Goal: Information Seeking & Learning: Learn about a topic

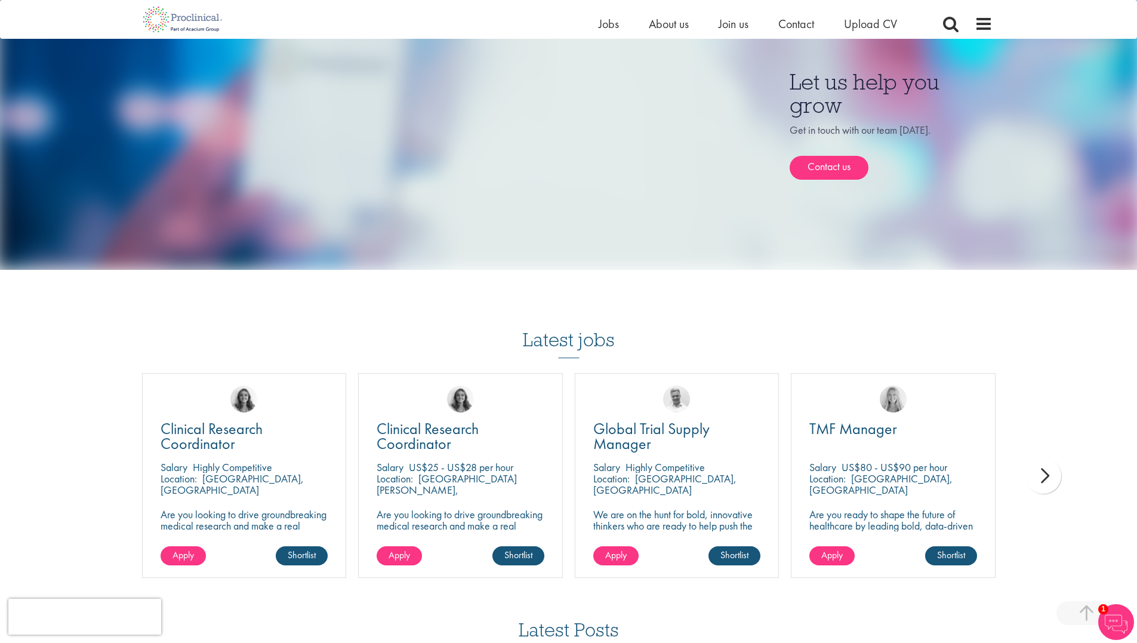
scroll to position [1193, 0]
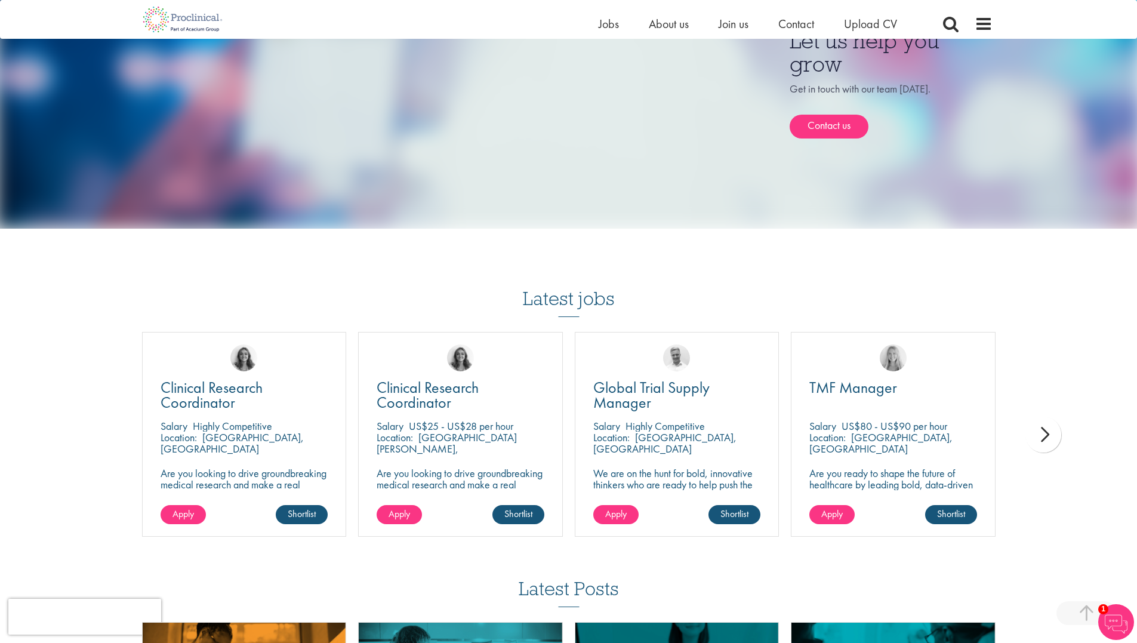
click at [1050, 434] on div "next" at bounding box center [1043, 434] width 36 height 36
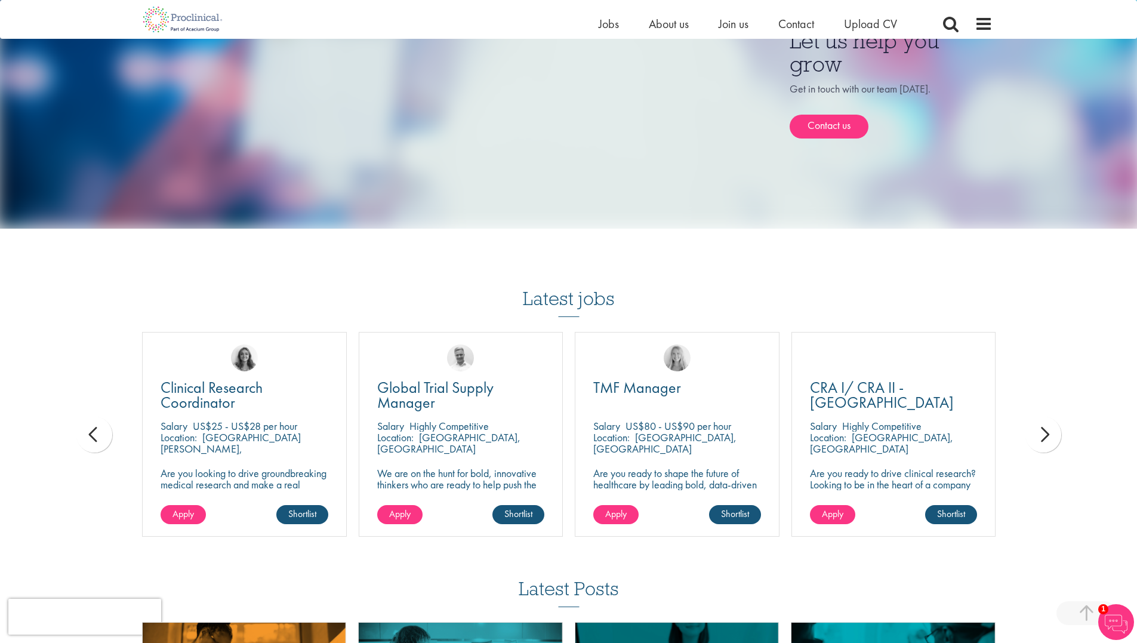
click at [1053, 427] on div "next" at bounding box center [1043, 434] width 36 height 36
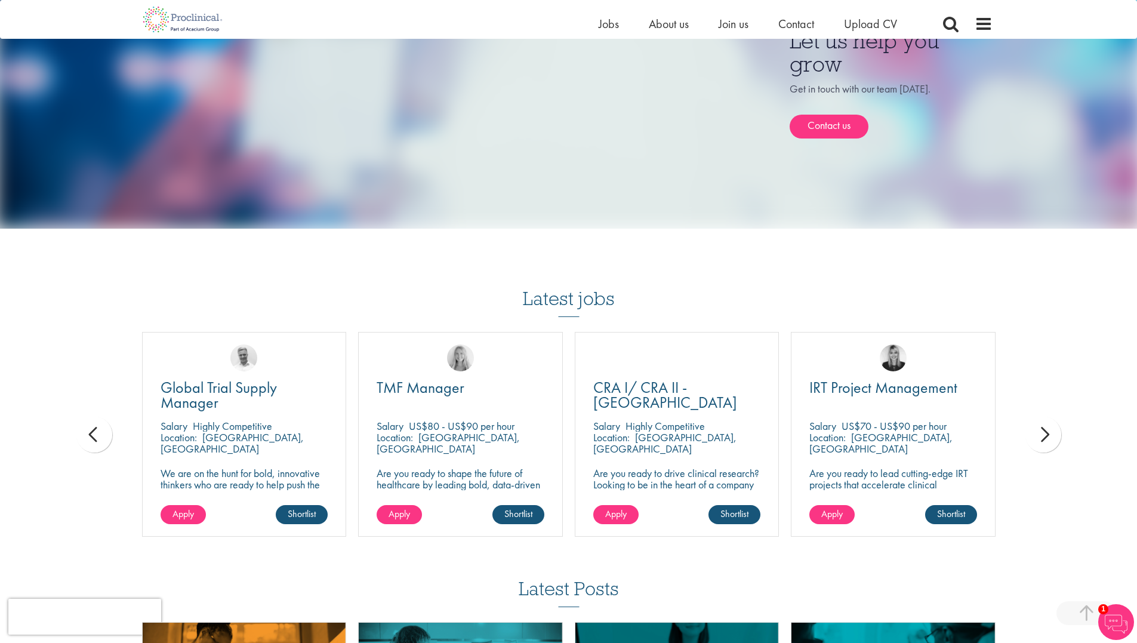
click at [1053, 428] on div "next" at bounding box center [1043, 434] width 36 height 36
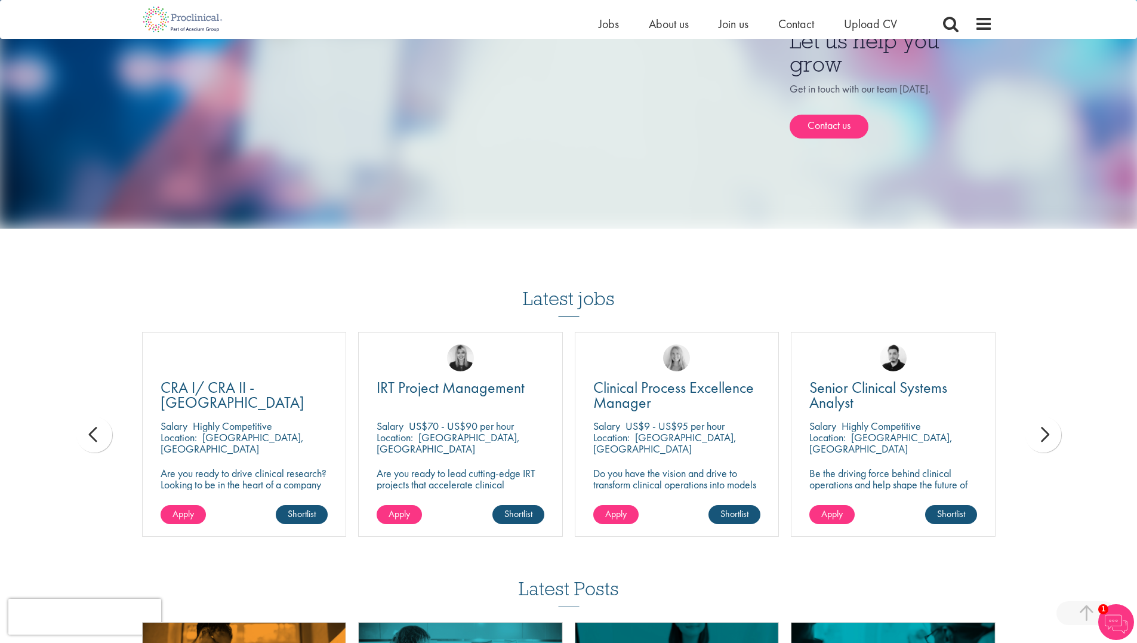
click at [1053, 428] on div "next" at bounding box center [1043, 434] width 36 height 36
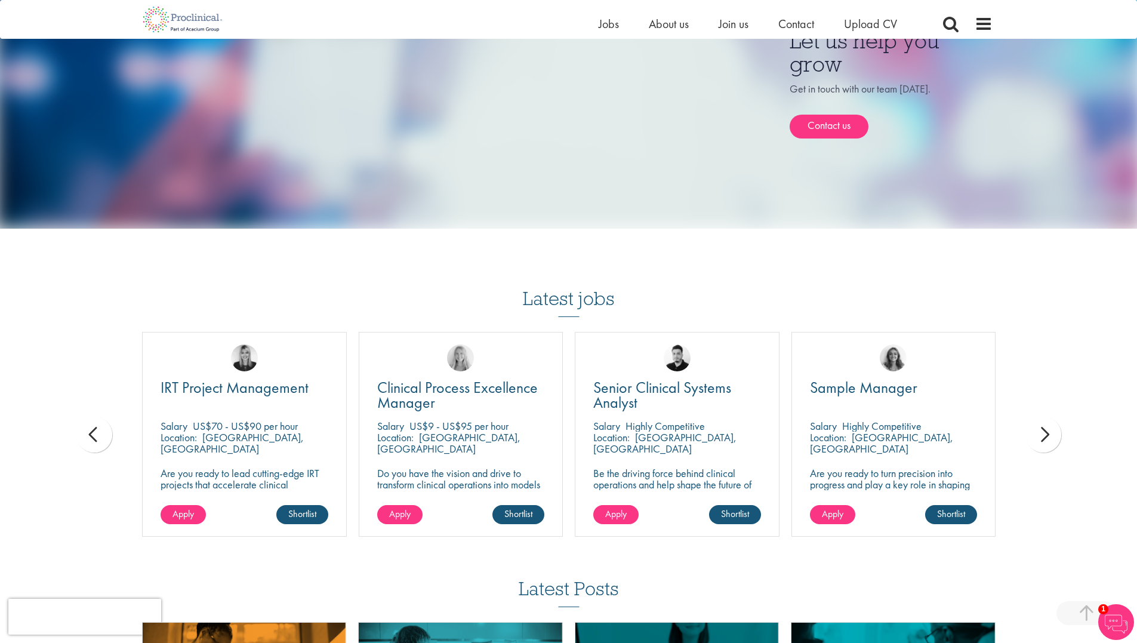
click at [1053, 428] on div "next" at bounding box center [1043, 434] width 36 height 36
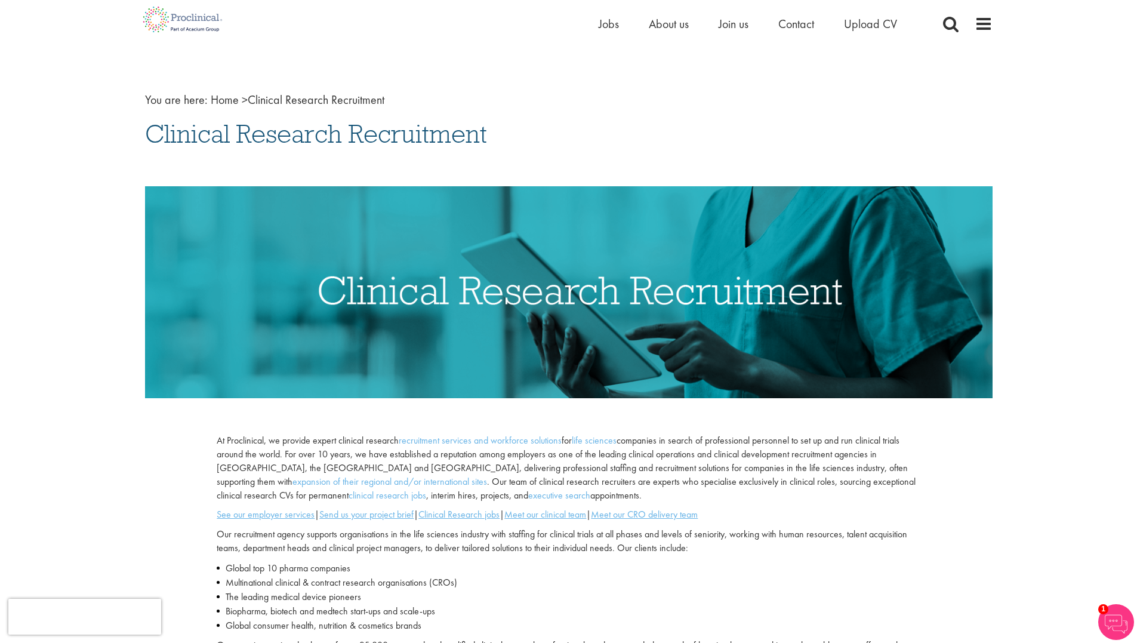
scroll to position [0, 0]
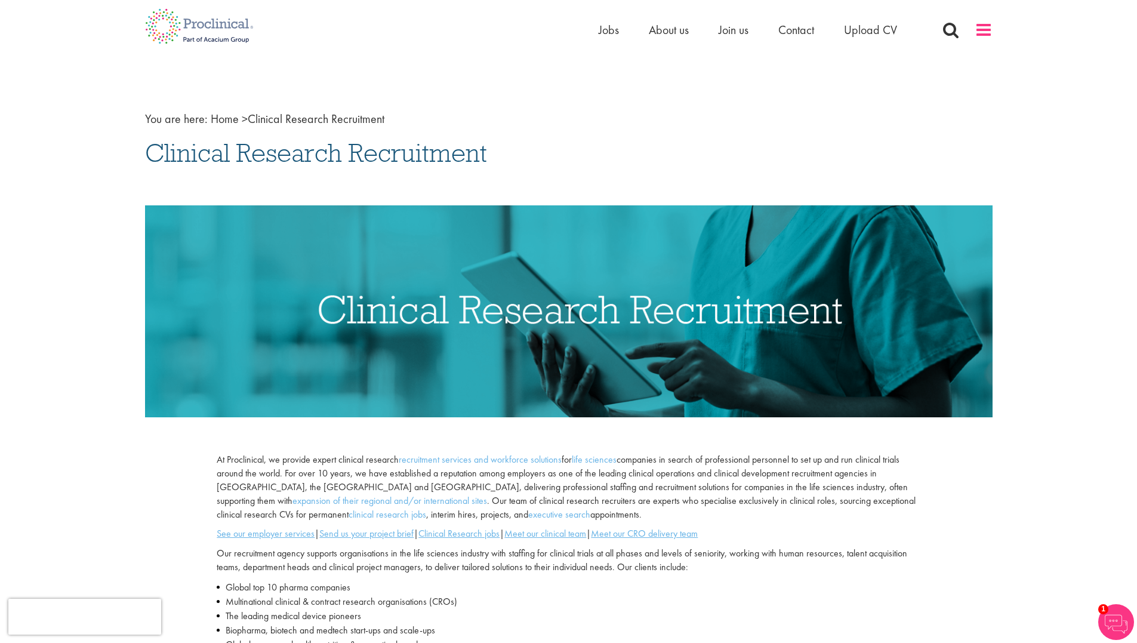
click at [982, 34] on span at bounding box center [983, 30] width 18 height 18
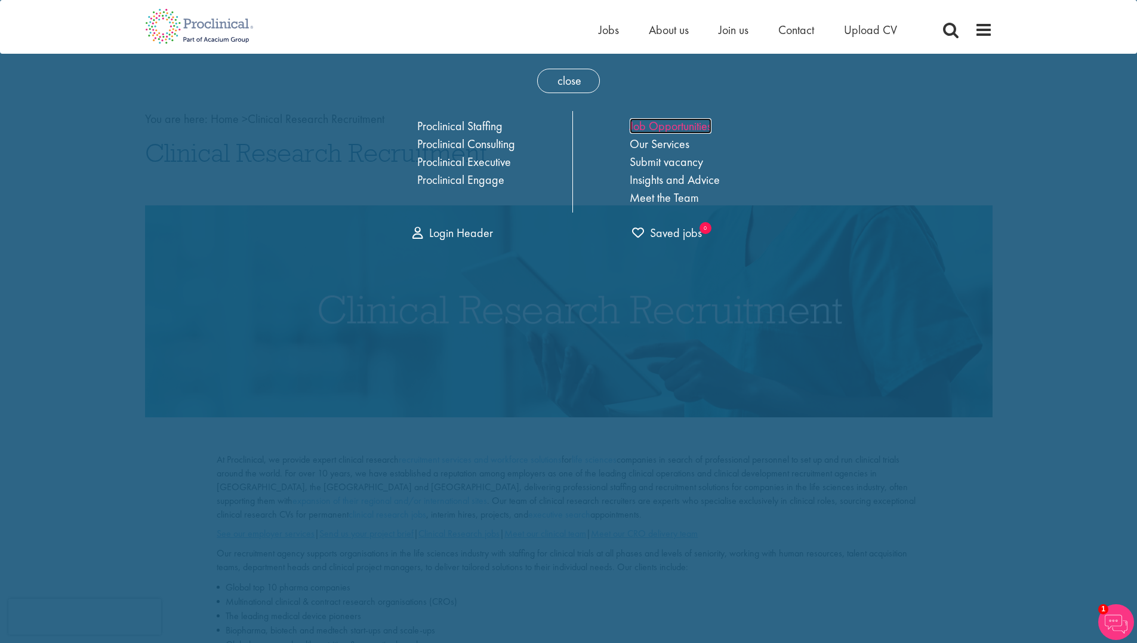
click at [656, 126] on link "Job Opportunities" at bounding box center [670, 126] width 82 height 16
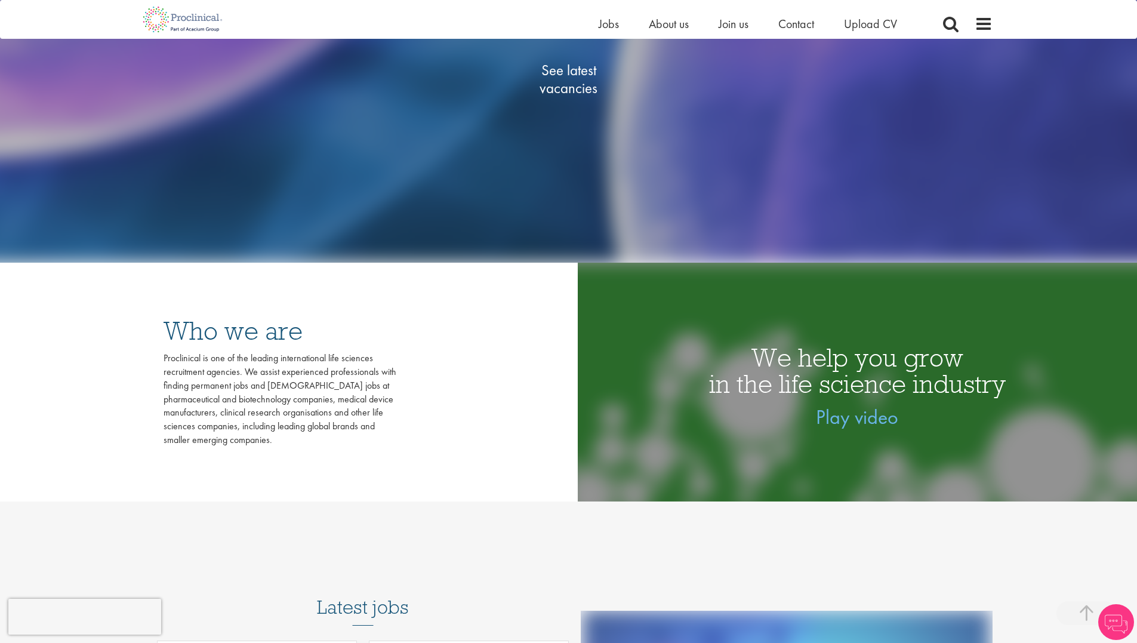
scroll to position [358, 0]
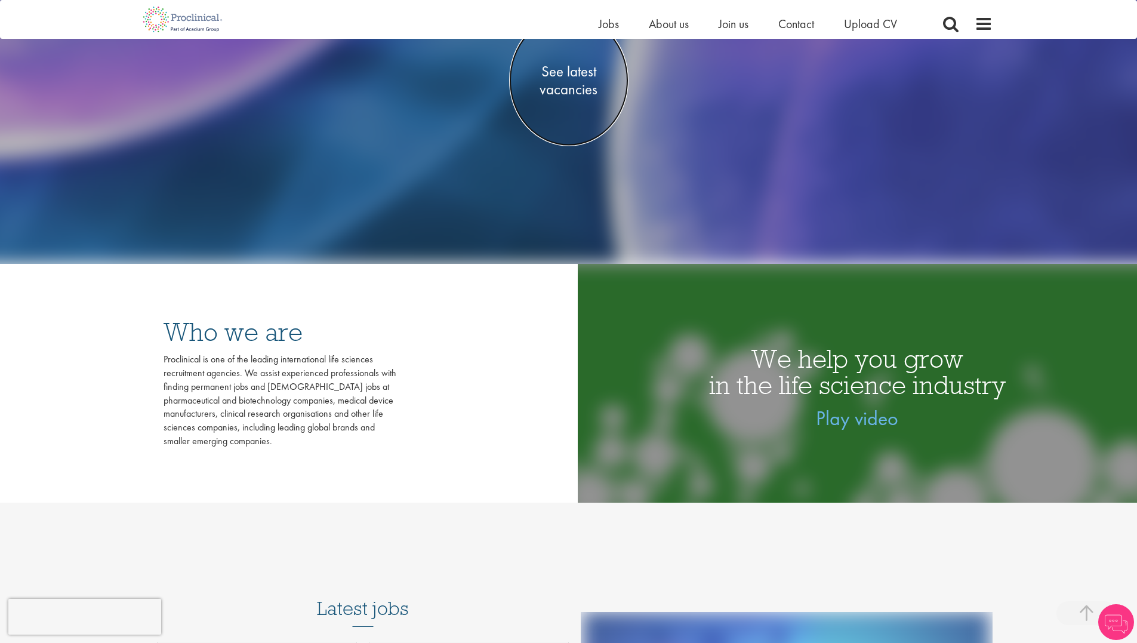
click at [574, 71] on span "See latest vacancies" at bounding box center [568, 81] width 119 height 36
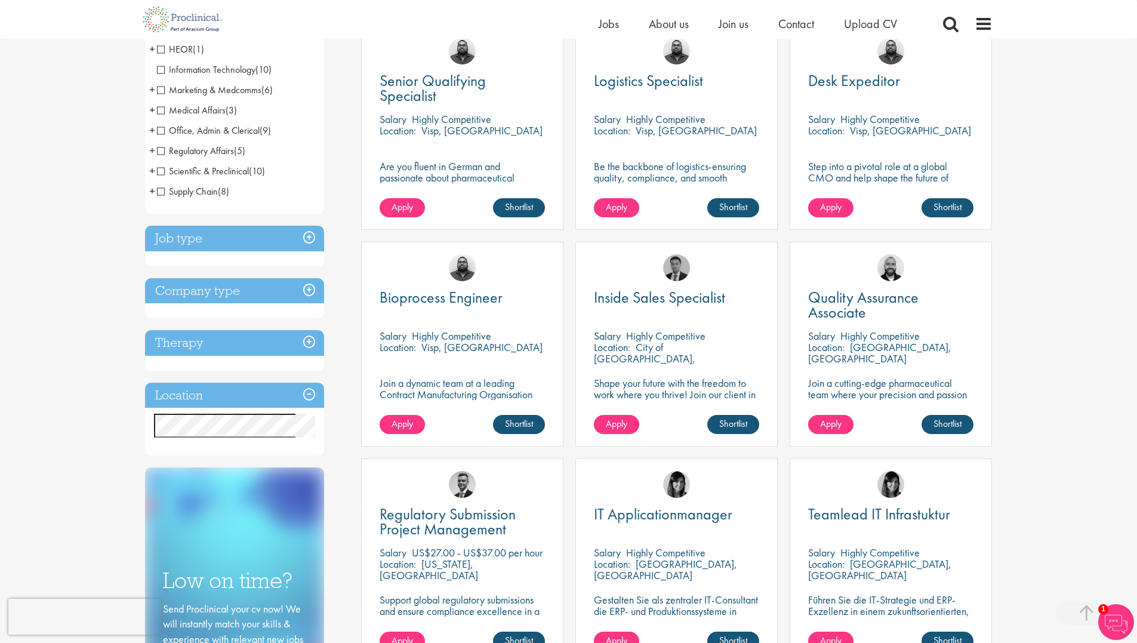
scroll to position [239, 0]
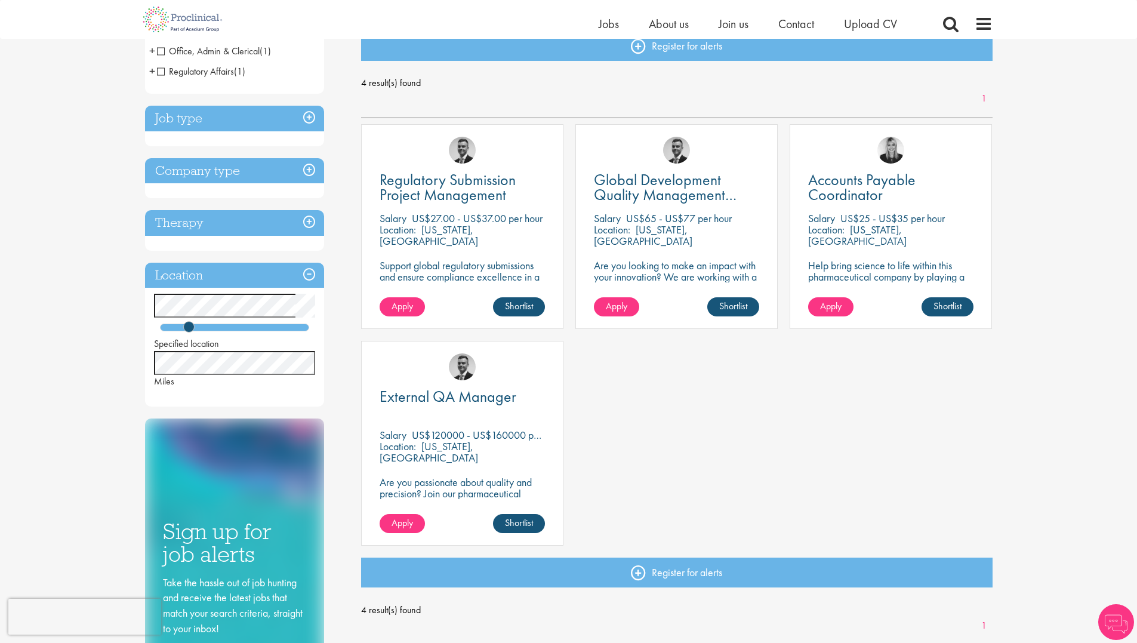
scroll to position [179, 0]
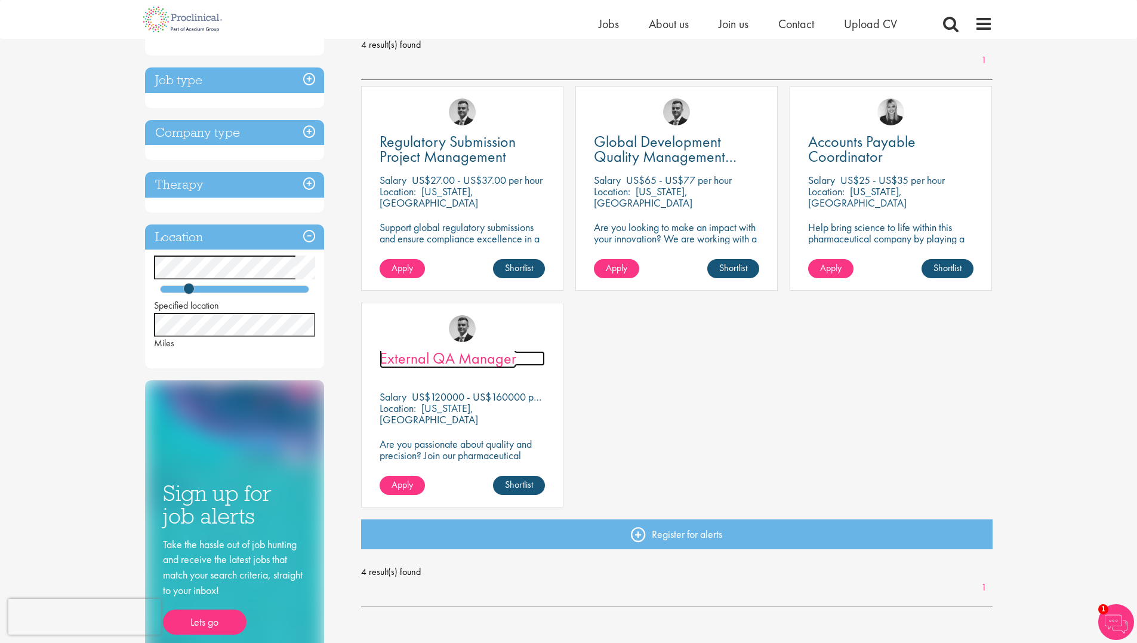
click at [443, 352] on span "External QA Manager" at bounding box center [447, 358] width 137 height 20
